Goal: Task Accomplishment & Management: Manage account settings

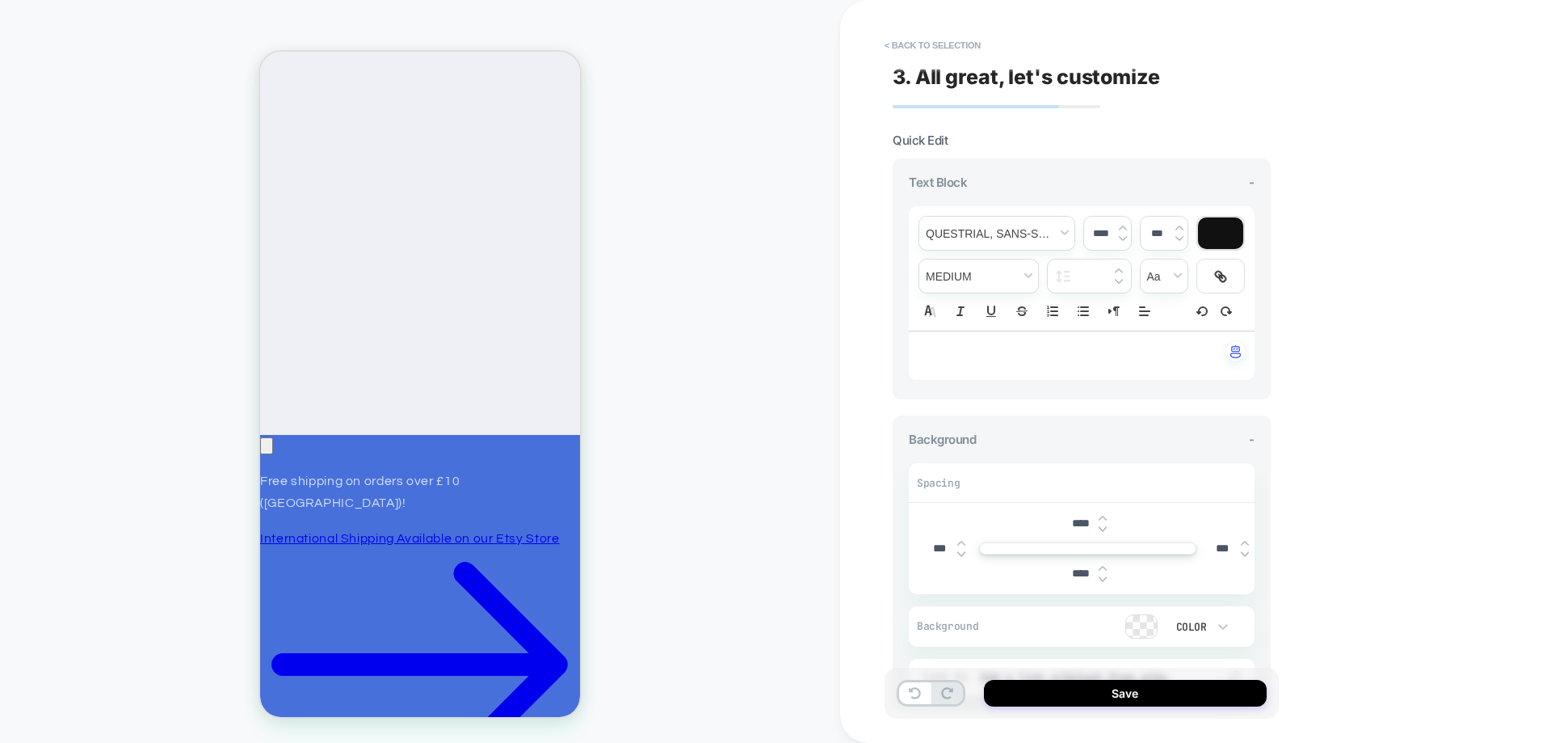
scroll to position [0, 234]
click at [952, 48] on button "< Back to selection" at bounding box center [933, 45] width 112 height 26
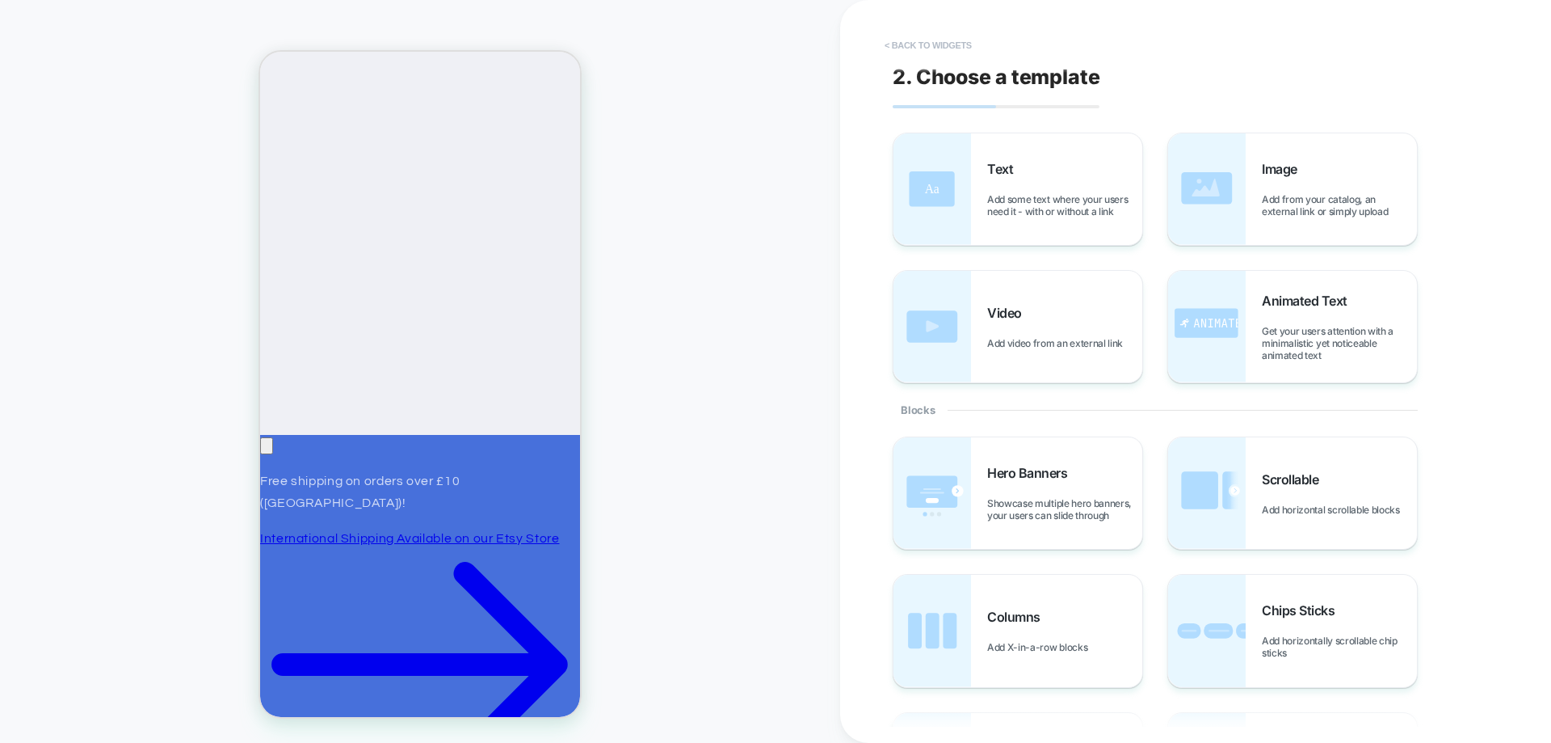
click at [945, 45] on button "< Back to widgets" at bounding box center [928, 45] width 103 height 26
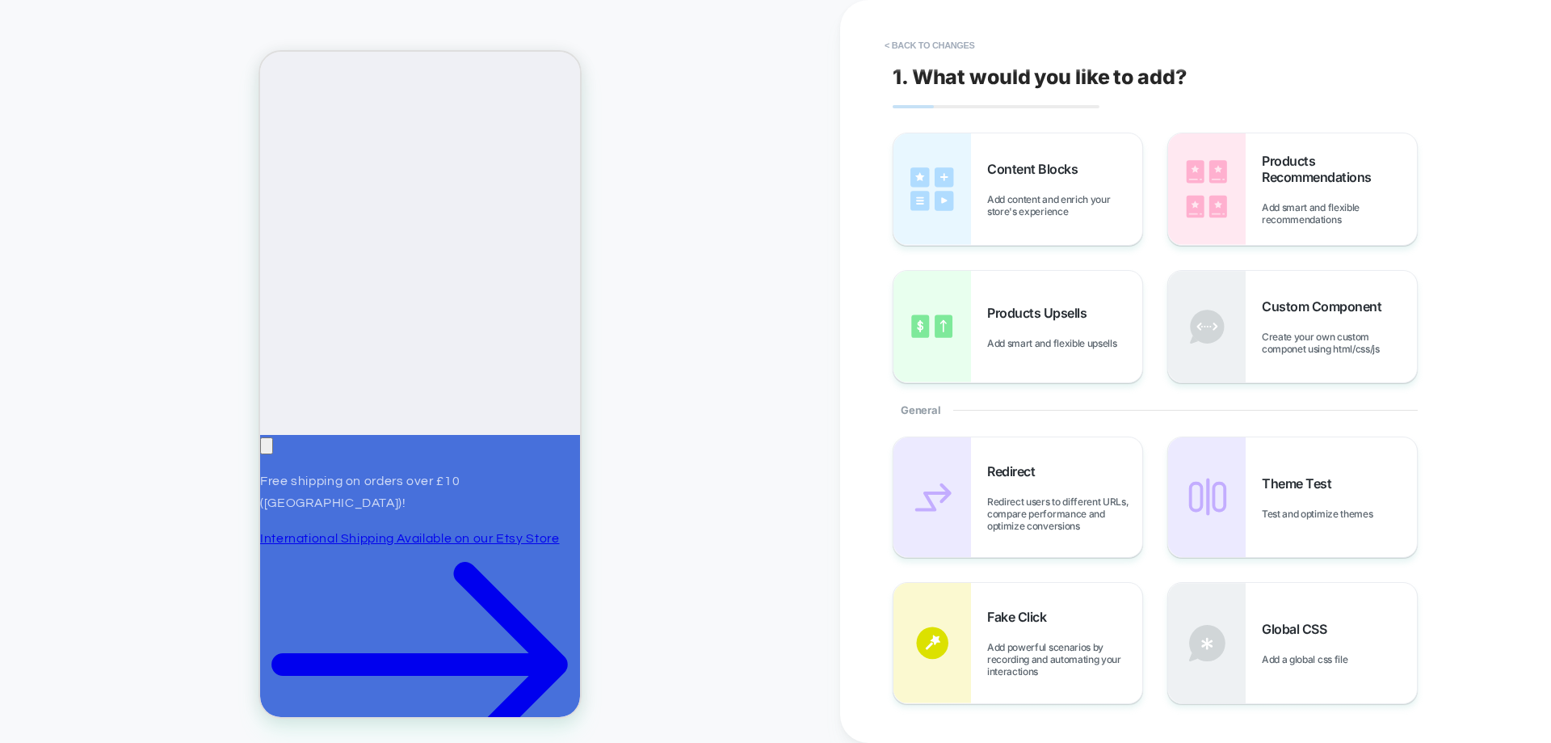
scroll to position [353, 0]
click at [945, 45] on button "< Back to changes" at bounding box center [930, 45] width 107 height 26
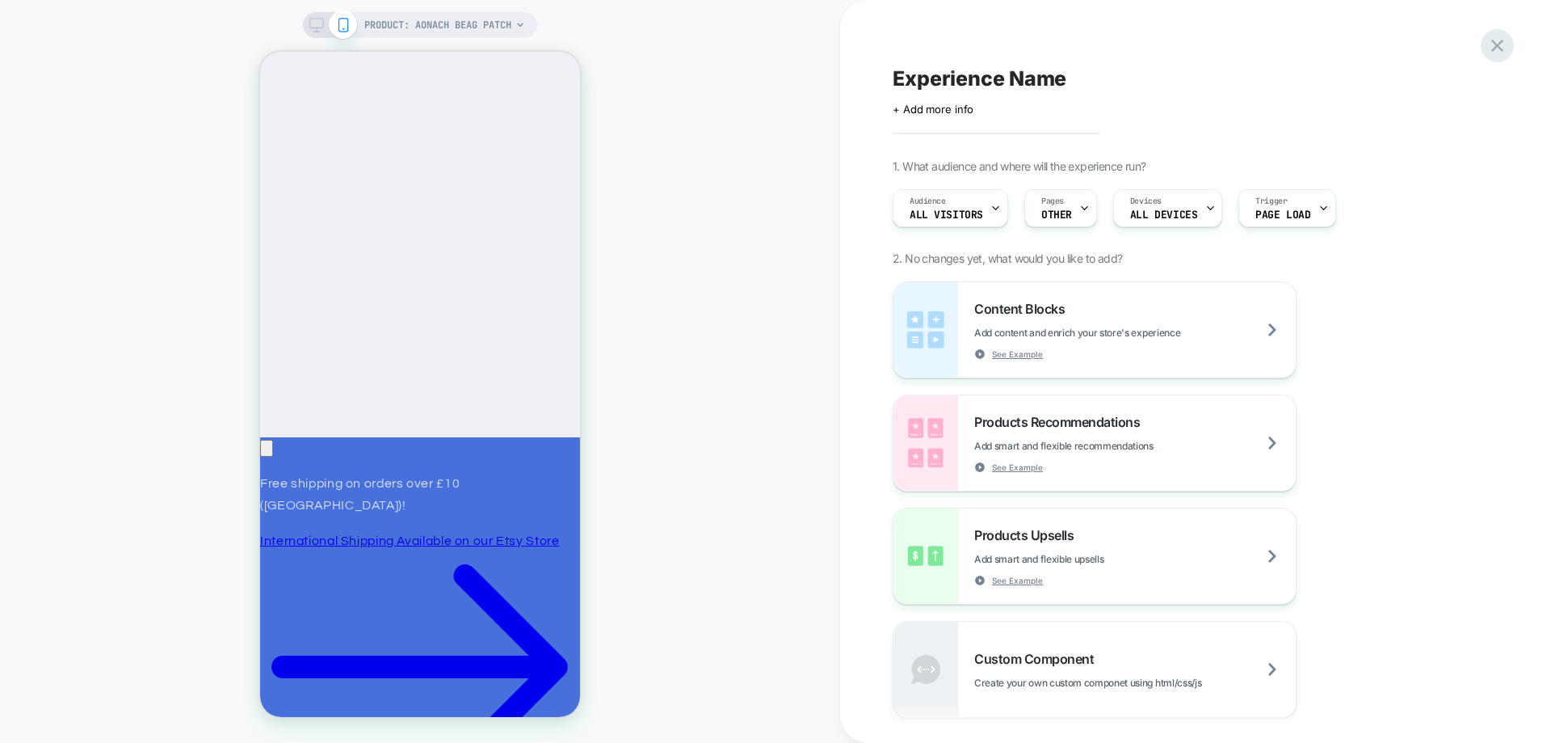
click at [1501, 41] on icon at bounding box center [1497, 46] width 12 height 12
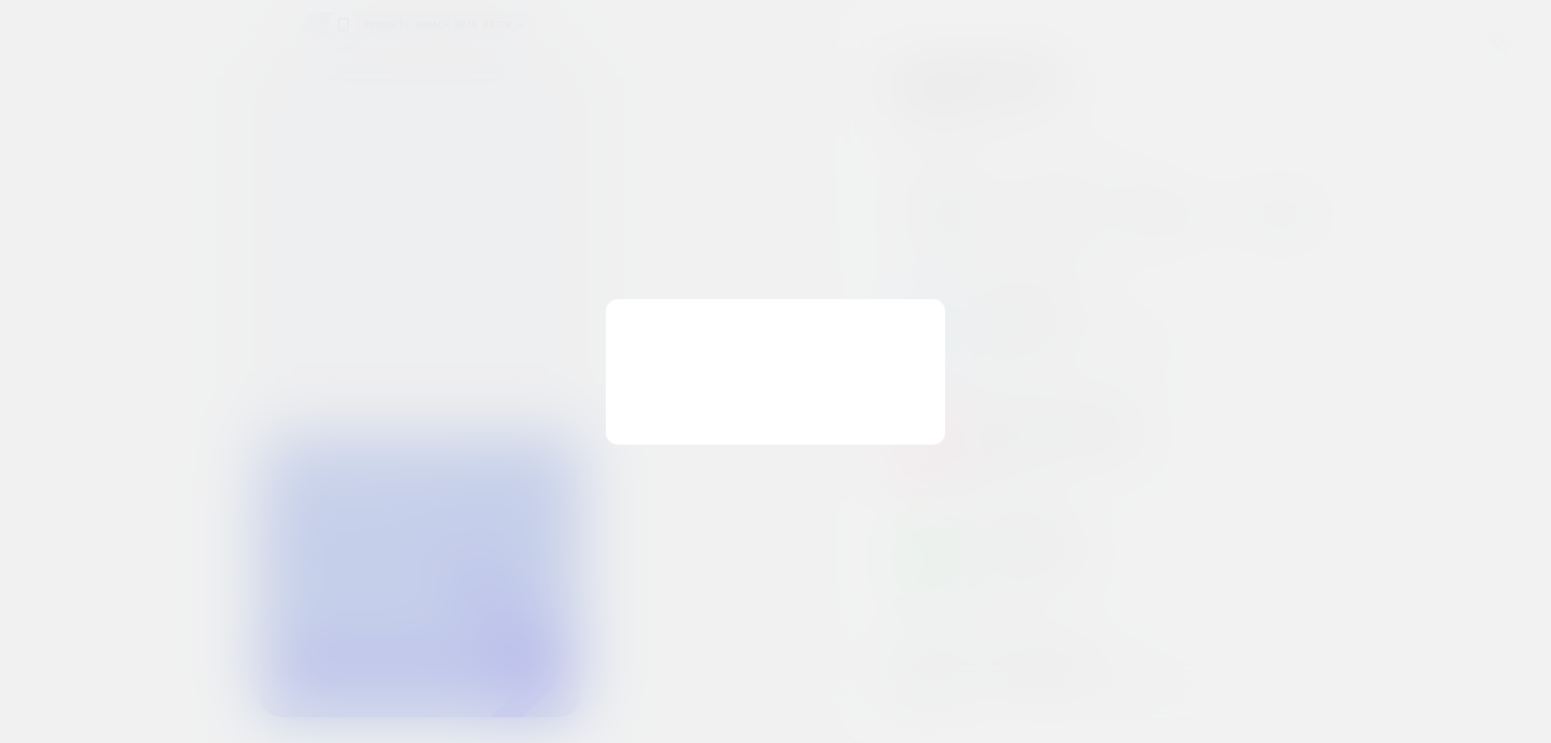
scroll to position [0, 0]
click at [717, 410] on button "Discard Changes" at bounding box center [694, 410] width 145 height 50
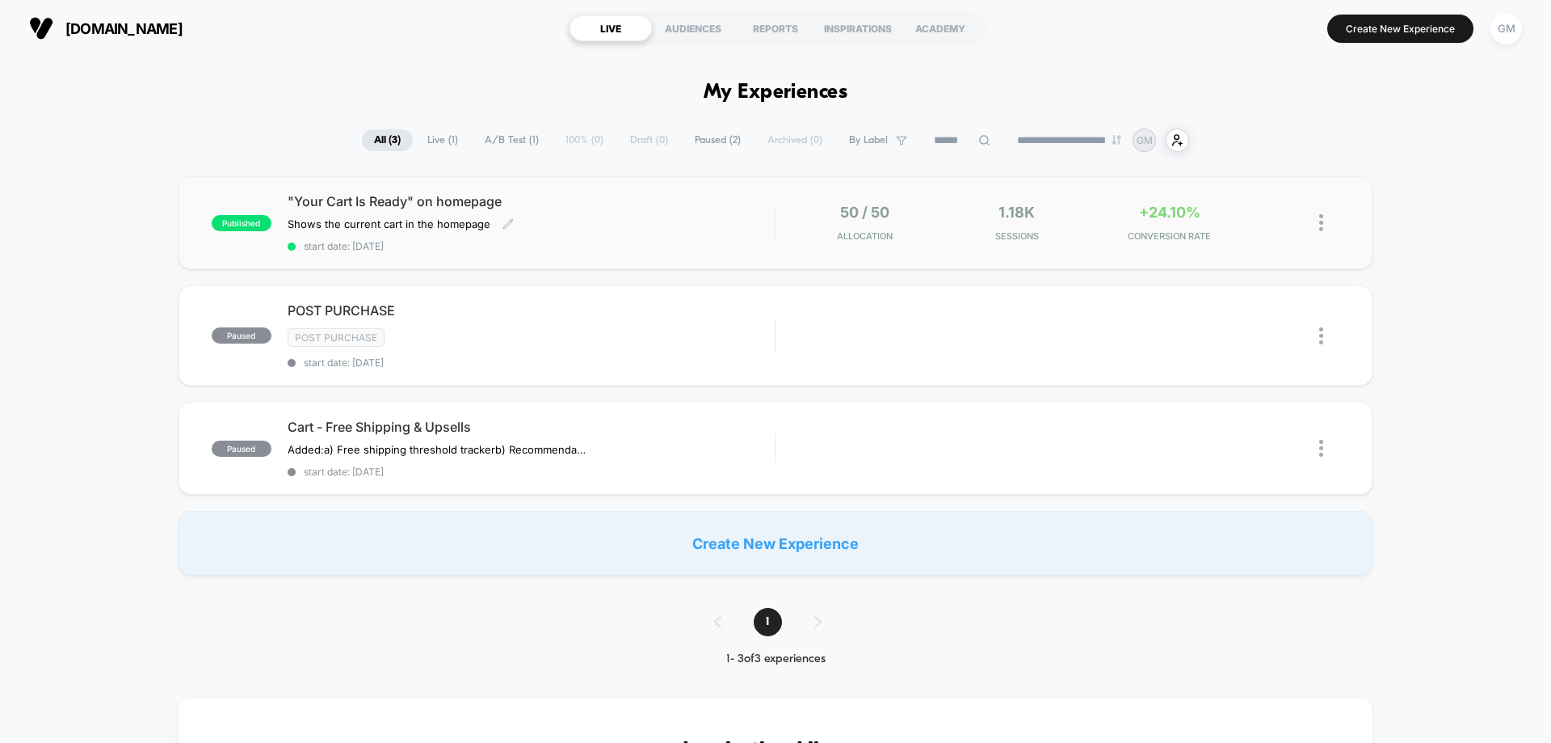
click at [695, 218] on div ""Your Cart Is Ready" on homepage Shows the current cart in the homepage Click t…" at bounding box center [531, 222] width 487 height 59
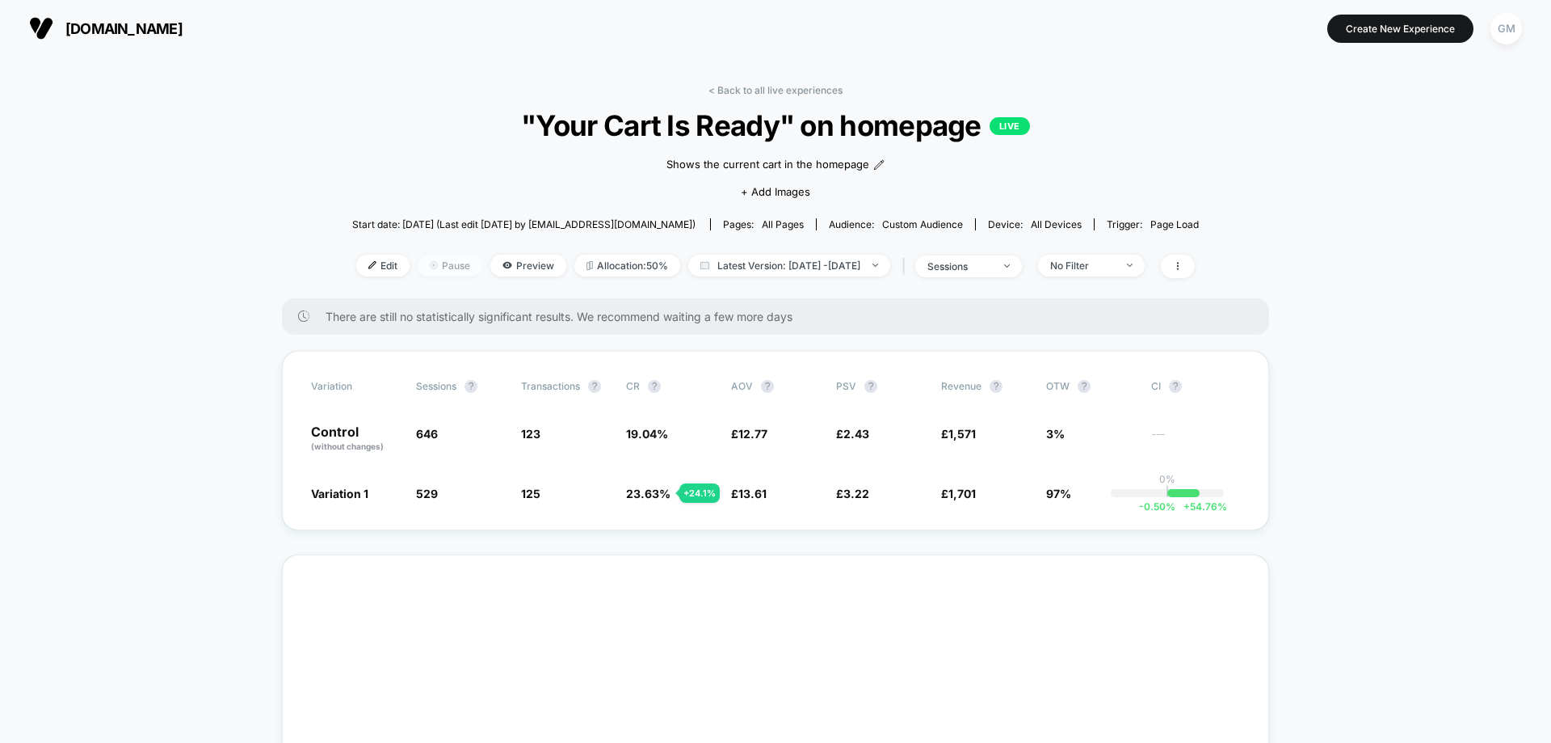
click at [418, 266] on span "Pause" at bounding box center [450, 266] width 65 height 22
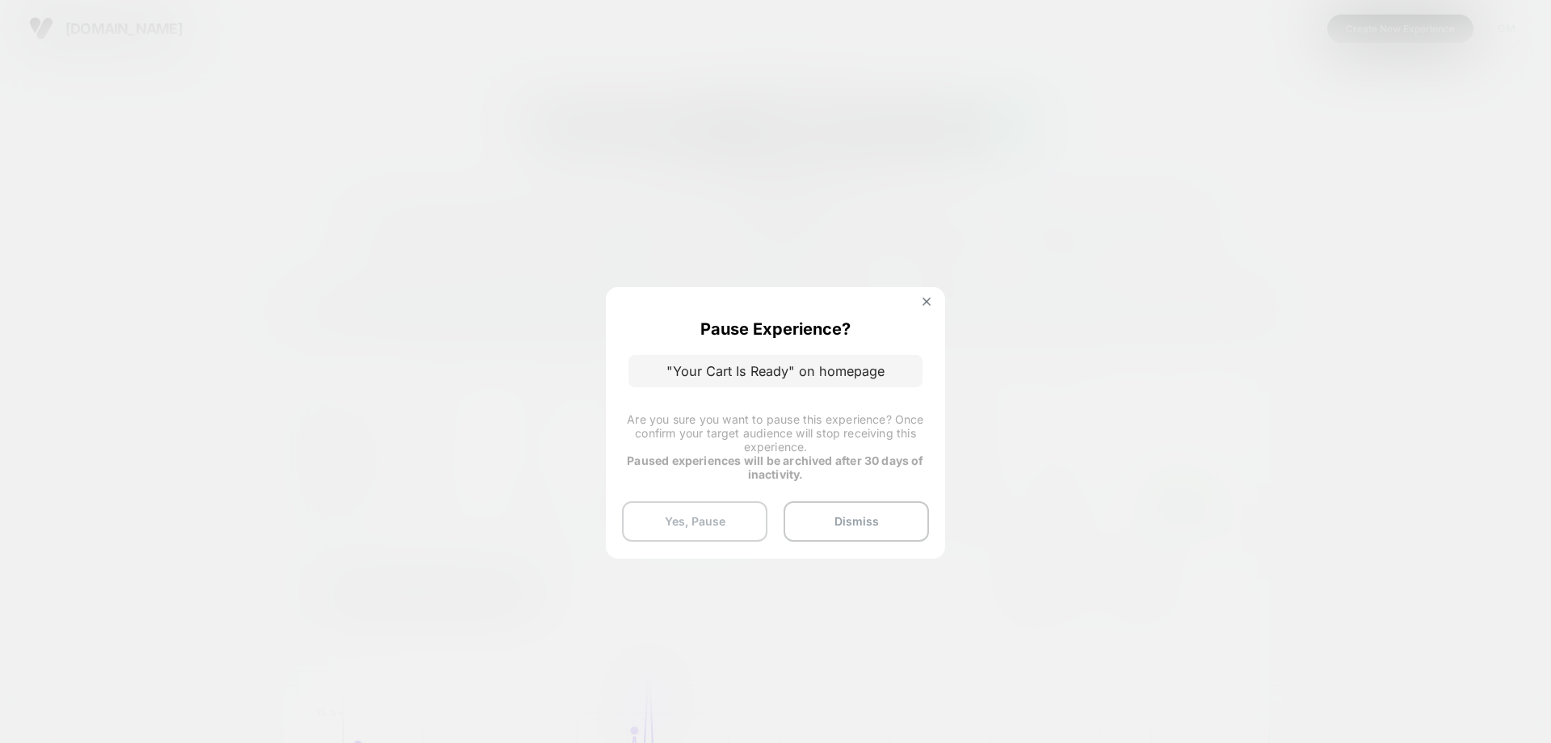
click at [718, 524] on button "Yes, Pause" at bounding box center [694, 521] width 145 height 40
